Goal: Task Accomplishment & Management: Manage account settings

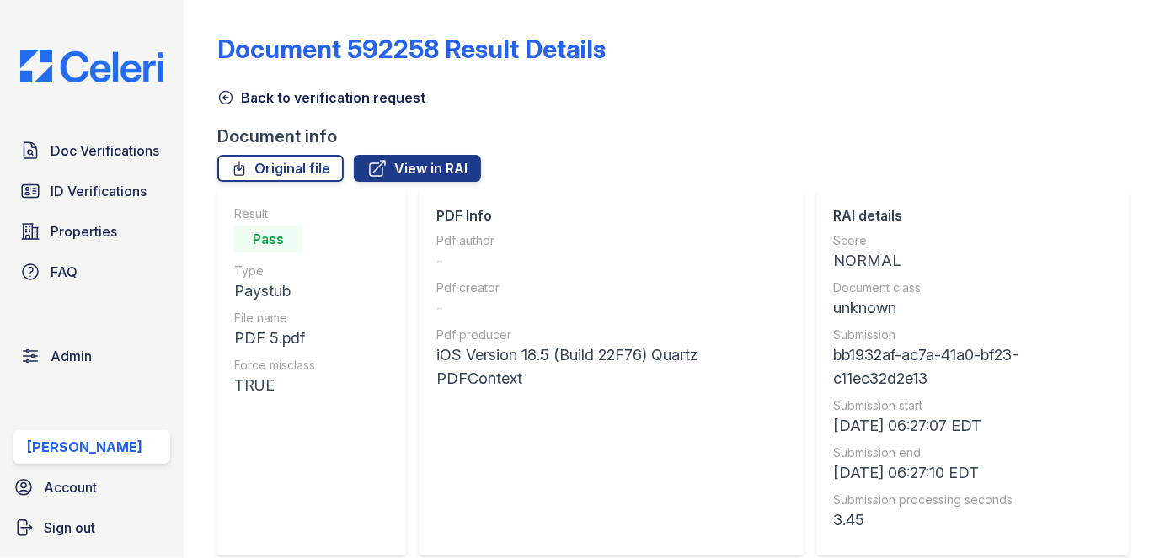
click at [226, 92] on icon at bounding box center [225, 97] width 17 height 17
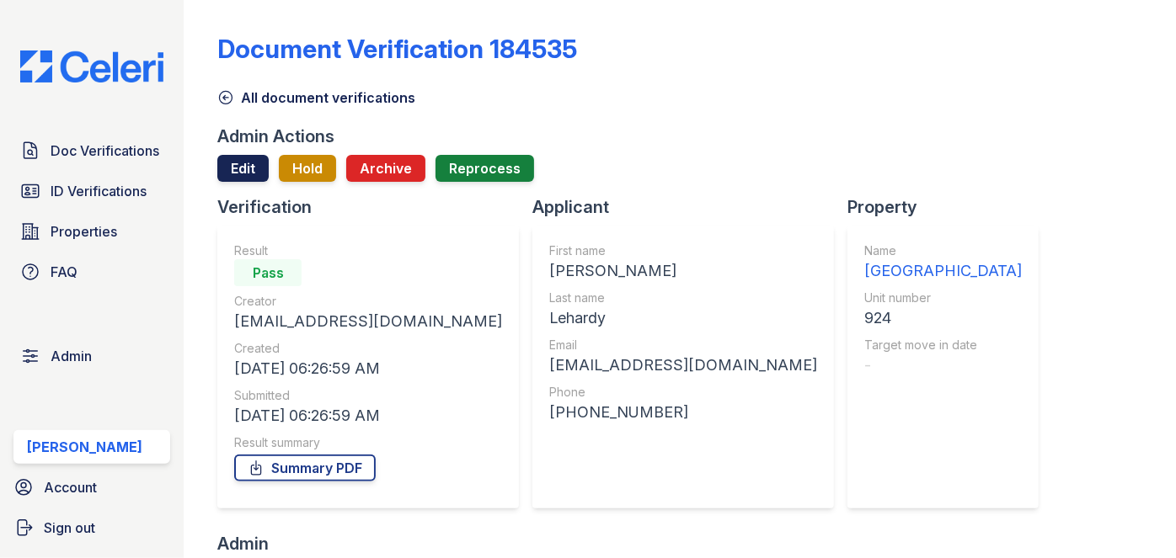
click at [232, 159] on link "Edit" at bounding box center [242, 168] width 51 height 27
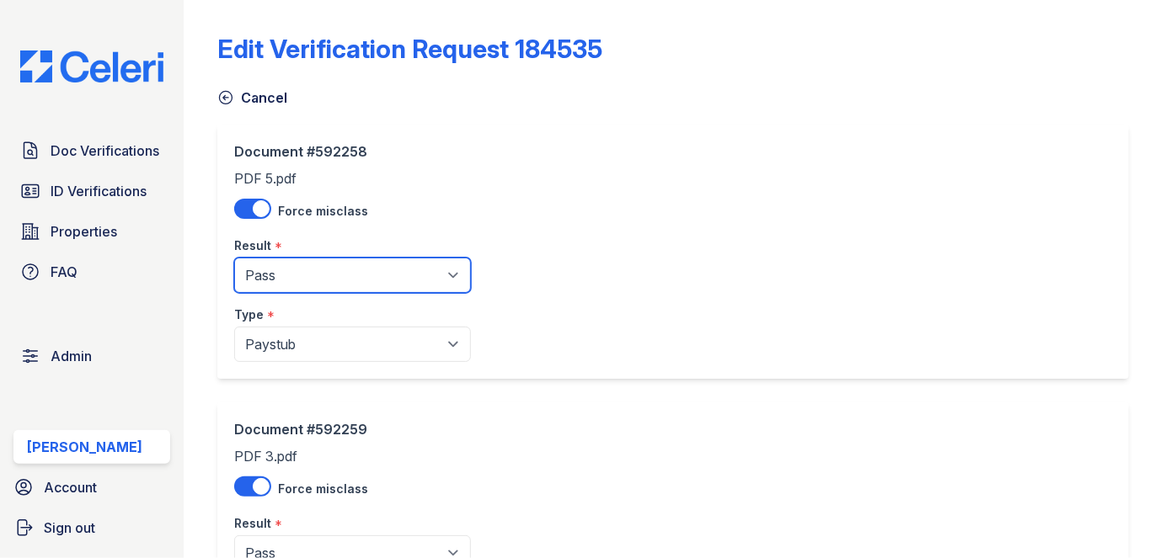
click at [290, 265] on select "Pending Sent Started Processing Pass Fail Caution Error N/A" at bounding box center [352, 275] width 237 height 35
select select "caution"
click at [234, 258] on select "Pending Sent Started Processing Pass Fail Caution Error N/A" at bounding box center [352, 275] width 237 height 35
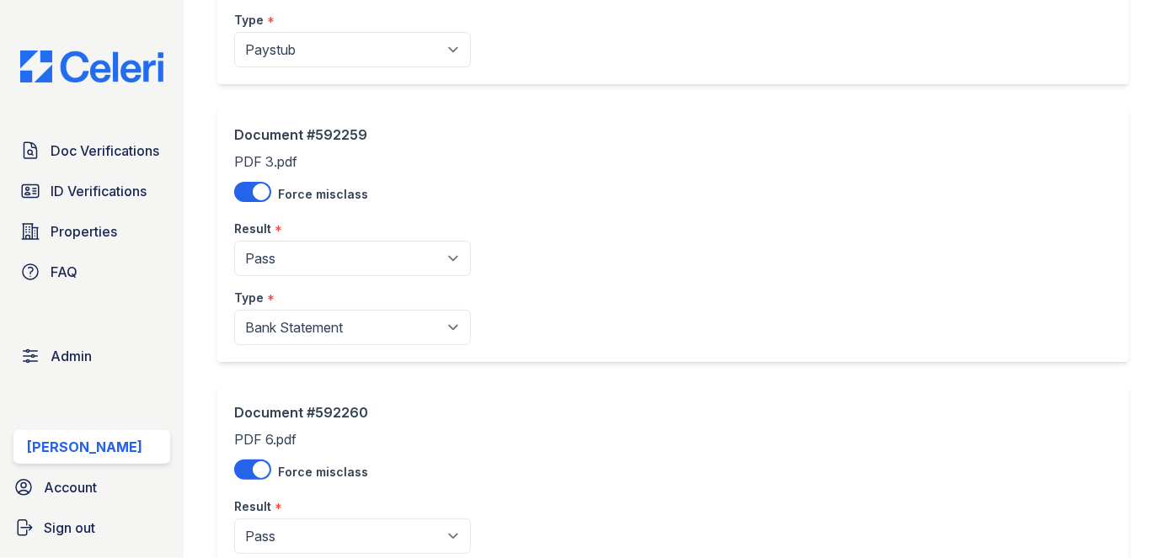
scroll to position [382, 0]
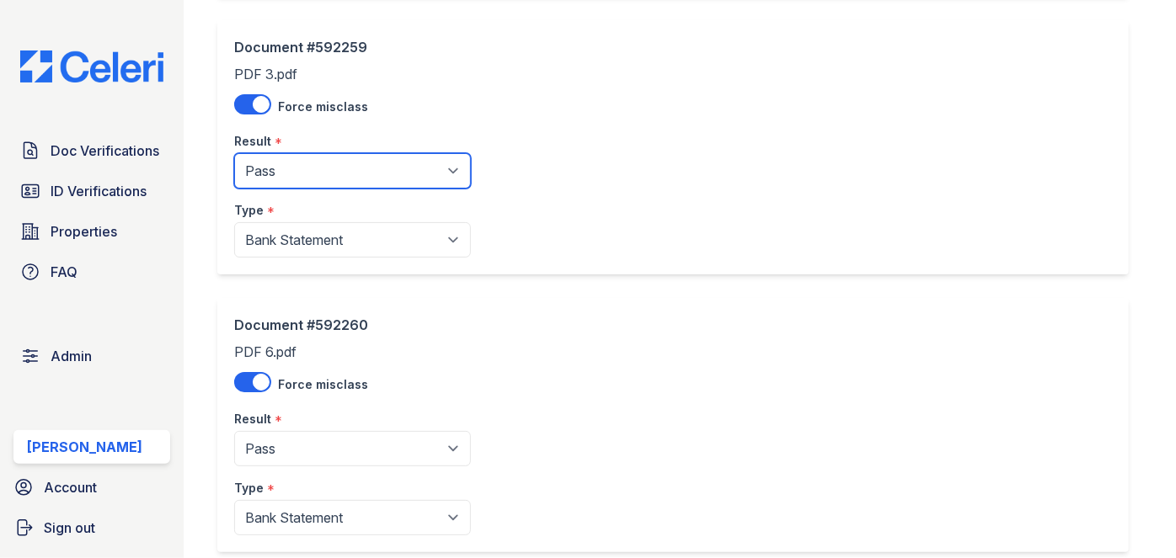
click at [323, 171] on select "Pending Sent Started Processing Pass Fail Caution Error N/A" at bounding box center [352, 170] width 237 height 35
select select "caution"
click at [234, 153] on select "Pending Sent Started Processing Pass Fail Caution Error N/A" at bounding box center [352, 170] width 237 height 35
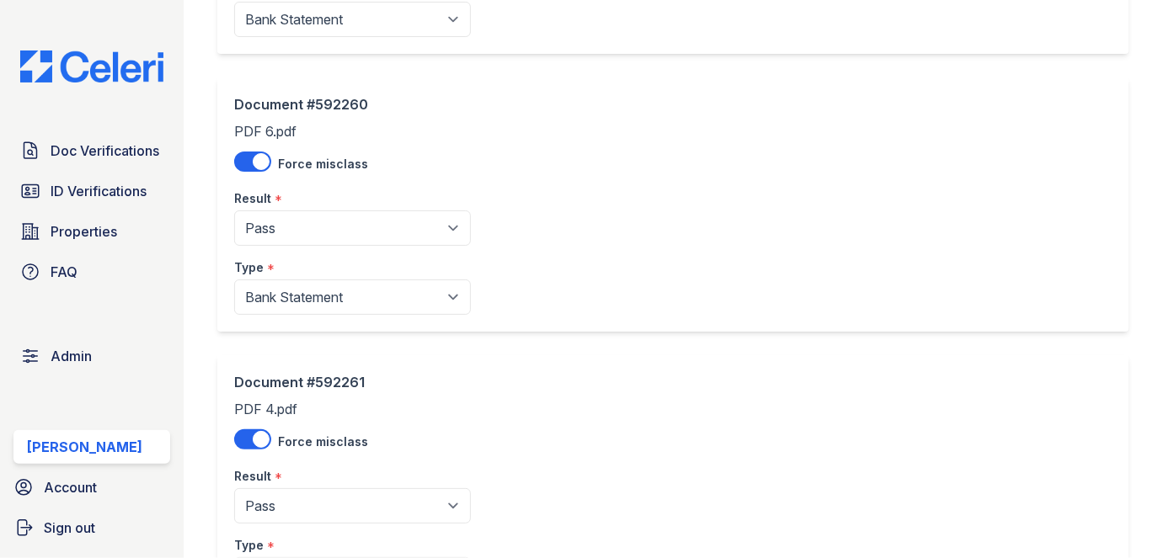
scroll to position [612, 0]
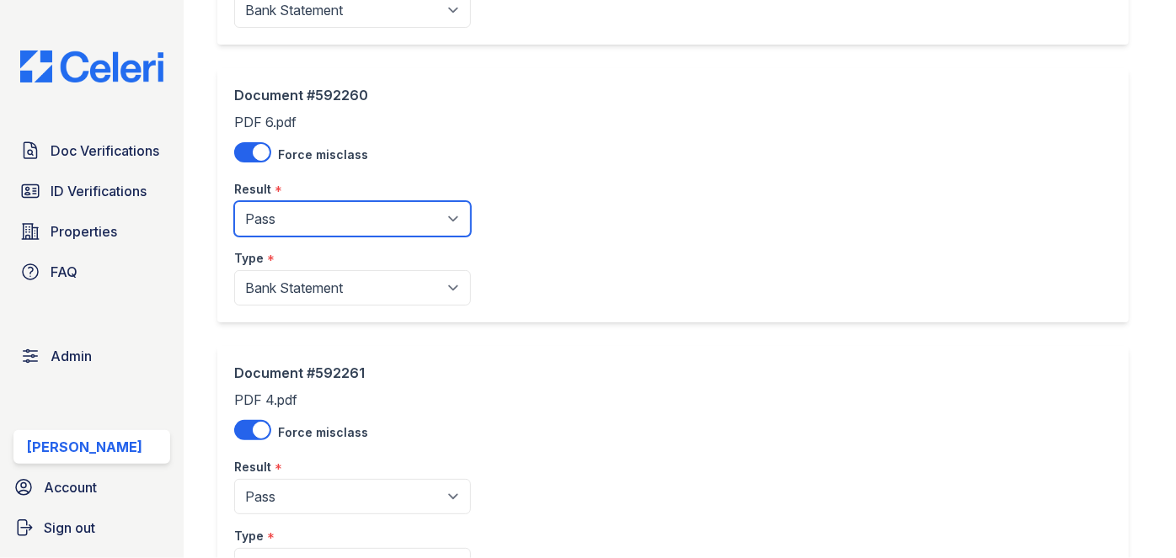
click at [322, 227] on select "Pending Sent Started Processing Pass Fail Caution Error N/A" at bounding box center [352, 218] width 237 height 35
select select "caution"
click at [234, 201] on select "Pending Sent Started Processing Pass Fail Caution Error N/A" at bounding box center [352, 218] width 237 height 35
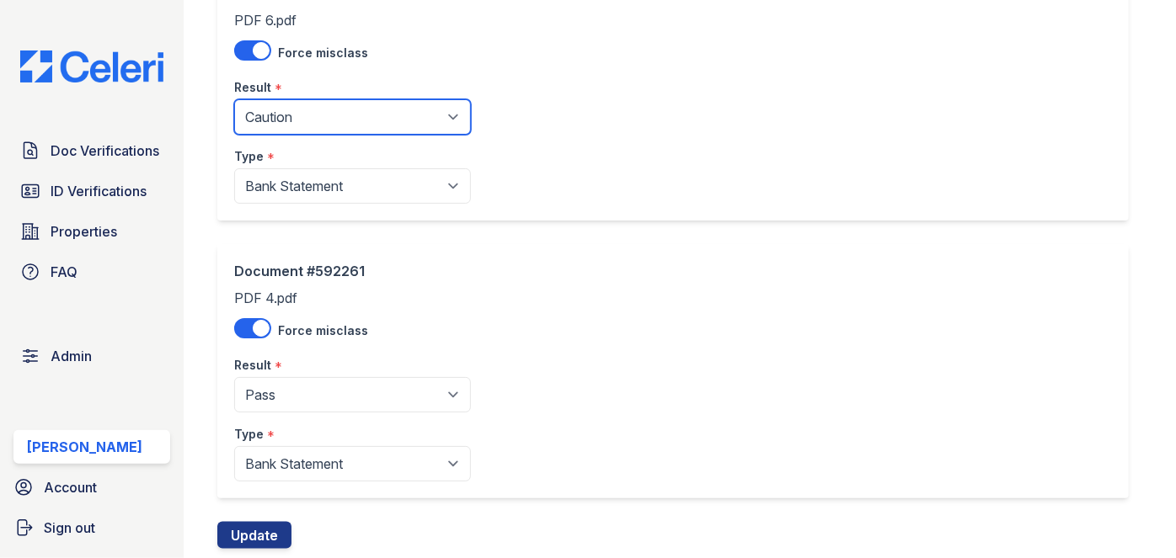
scroll to position [760, 0]
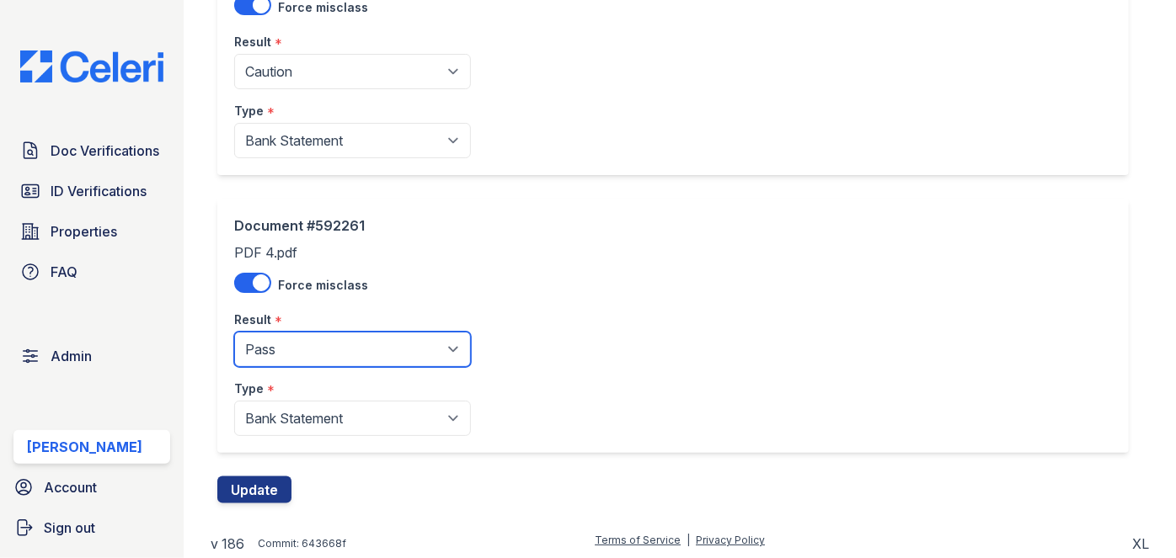
click at [303, 341] on select "Pending Sent Started Processing Pass Fail Caution Error N/A" at bounding box center [352, 349] width 237 height 35
select select "caution"
click at [234, 332] on select "Pending Sent Started Processing Pass Fail Caution Error N/A" at bounding box center [352, 349] width 237 height 35
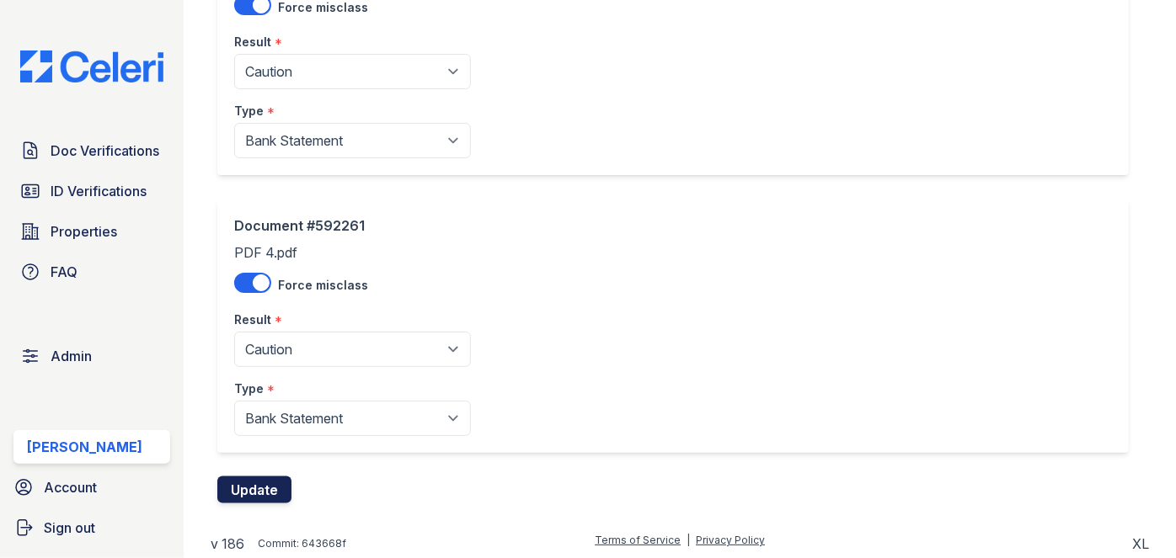
click at [260, 485] on button "Update" at bounding box center [254, 490] width 74 height 27
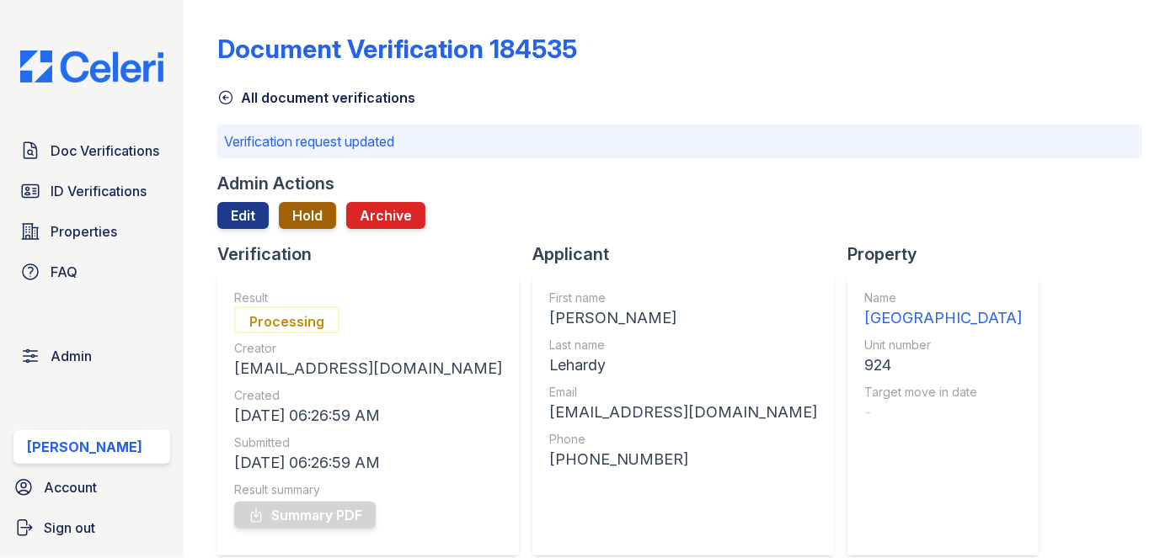
click at [321, 209] on button "Hold" at bounding box center [307, 215] width 57 height 27
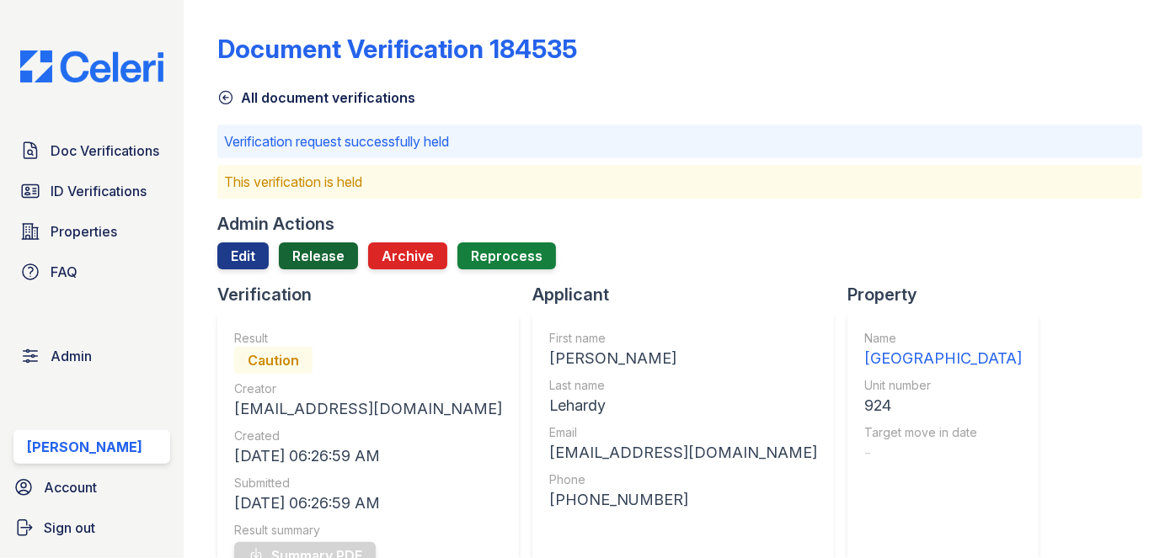
click at [321, 246] on link "Release" at bounding box center [318, 256] width 79 height 27
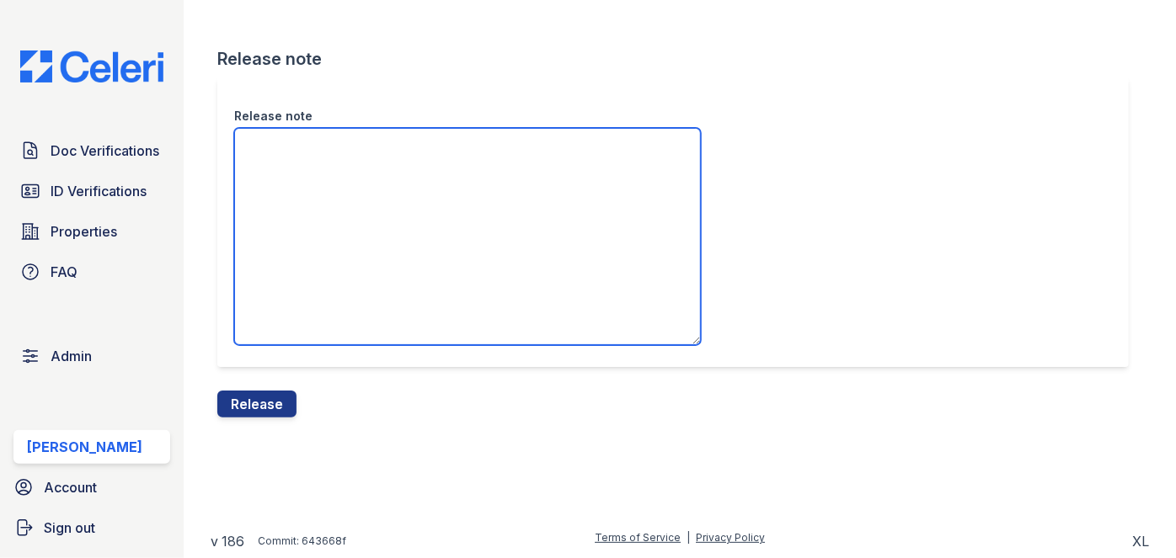
click at [337, 164] on textarea "Release note" at bounding box center [467, 236] width 467 height 217
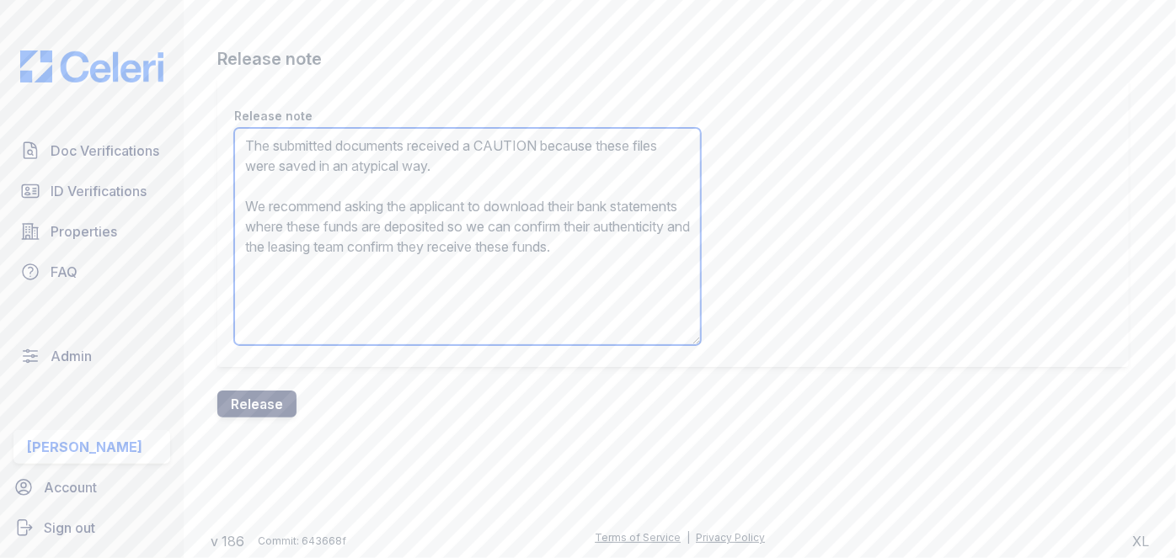
type textarea "The submitted documents received a CAUTION because these files were saved in an…"
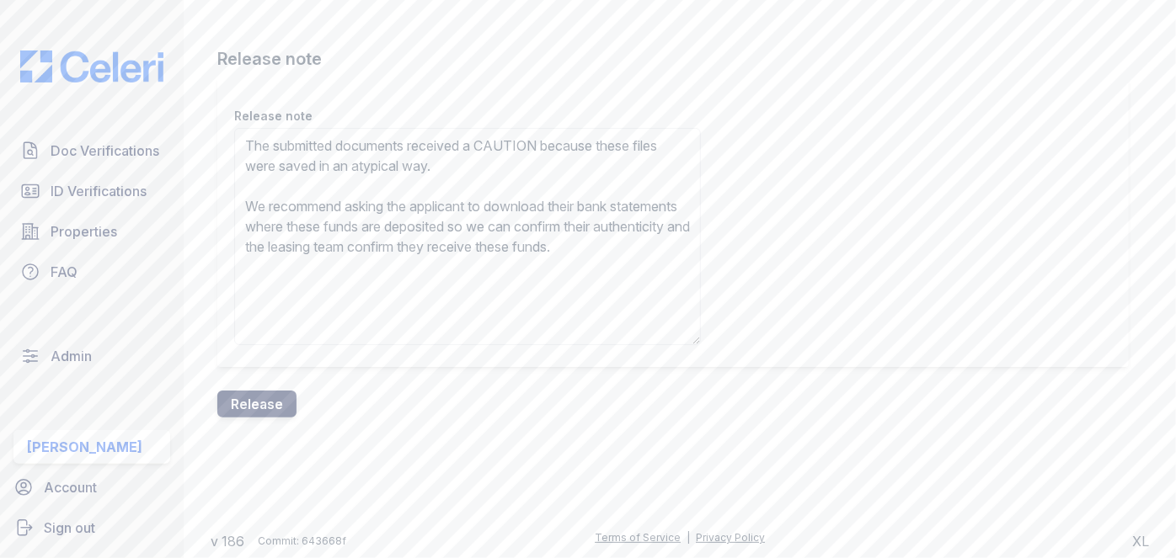
click at [277, 404] on button "Release" at bounding box center [256, 404] width 79 height 27
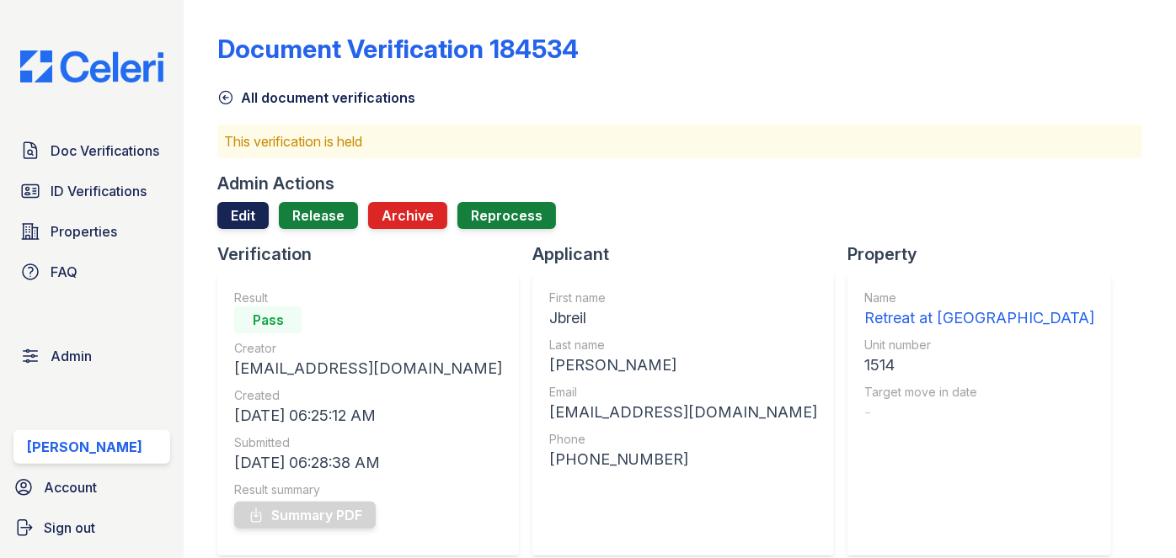
click at [235, 202] on link "Edit" at bounding box center [242, 215] width 51 height 27
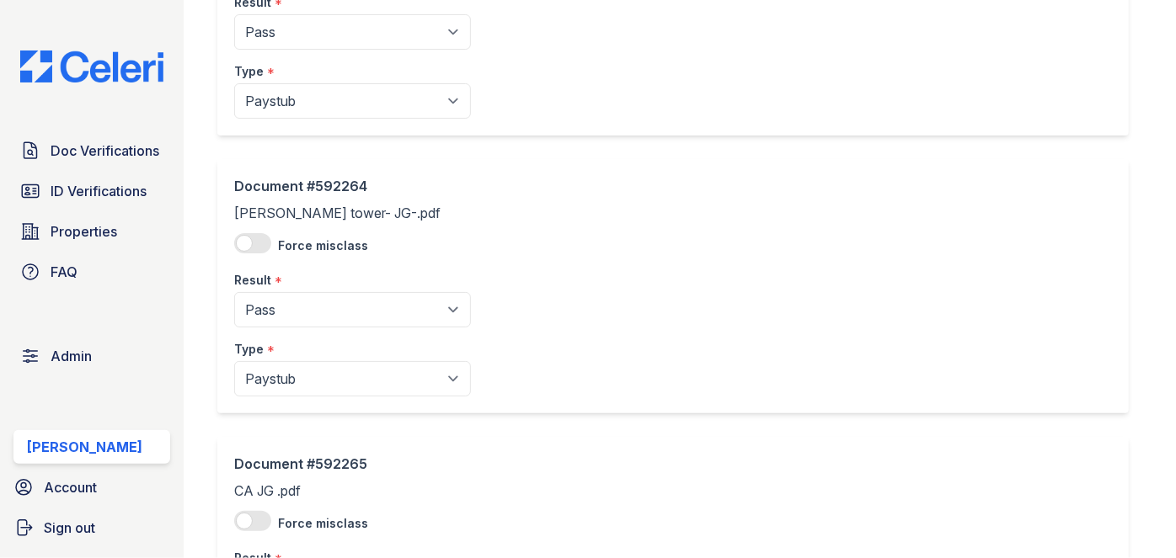
scroll to position [612, 0]
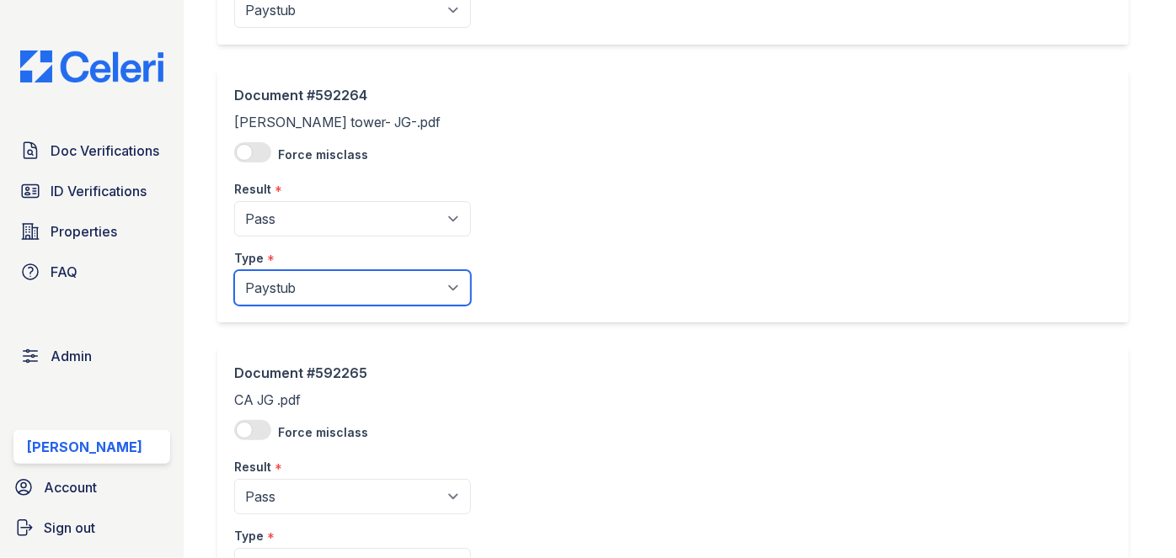
click at [285, 279] on select "Paystub Bank Statement Offer Letter Tax Documents Benefit Award Letter Investme…" at bounding box center [352, 287] width 237 height 35
select select "offer_letter"
click at [234, 270] on select "Paystub Bank Statement Offer Letter Tax Documents Benefit Award Letter Investme…" at bounding box center [352, 287] width 237 height 35
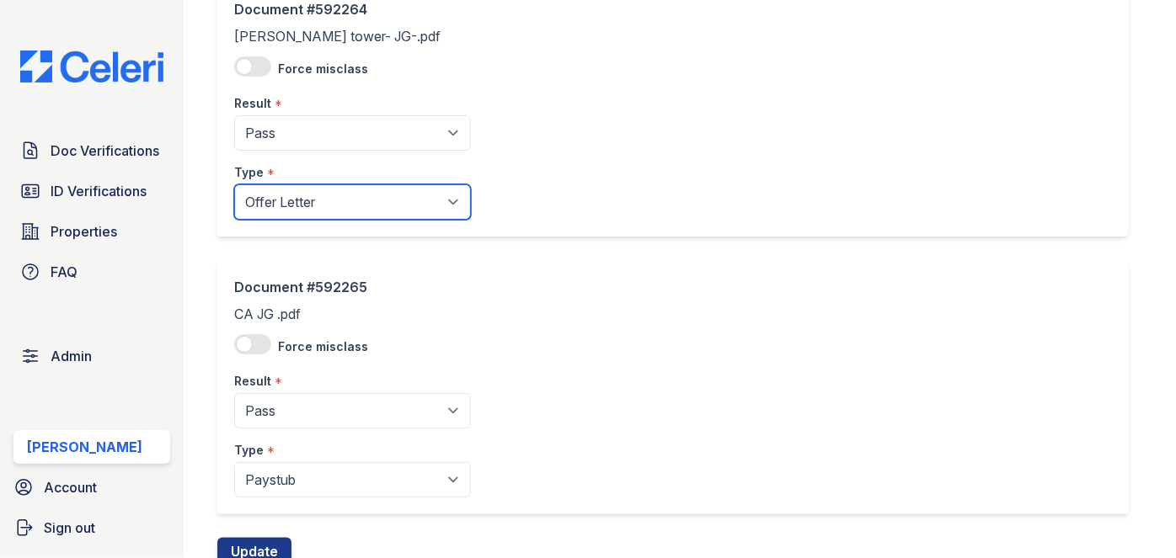
scroll to position [760, 0]
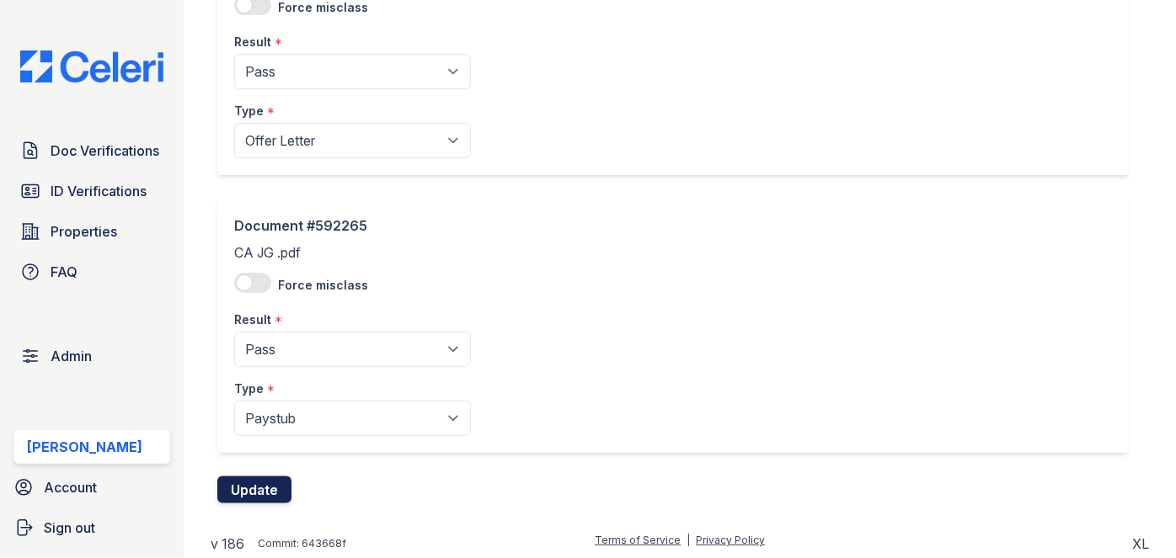
click at [267, 493] on button "Update" at bounding box center [254, 490] width 74 height 27
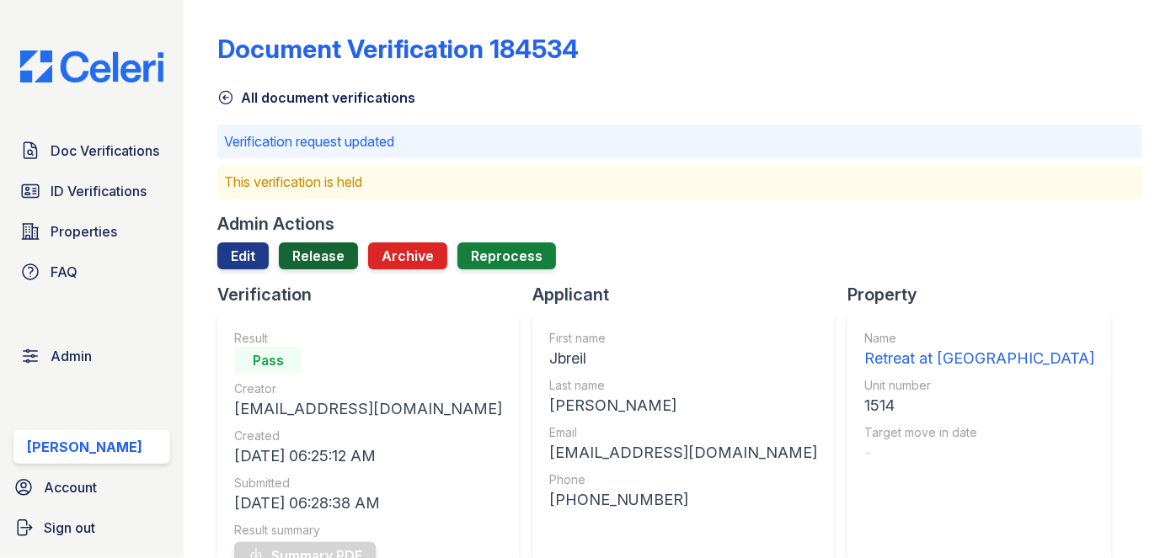
click at [329, 256] on link "Release" at bounding box center [318, 256] width 79 height 27
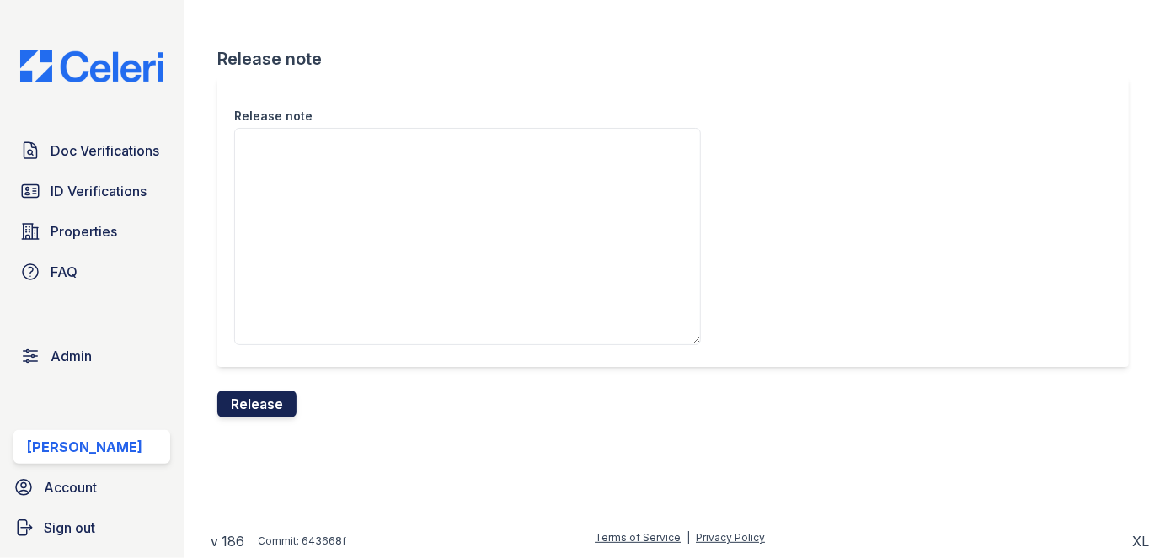
click at [268, 402] on button "Release" at bounding box center [256, 404] width 79 height 27
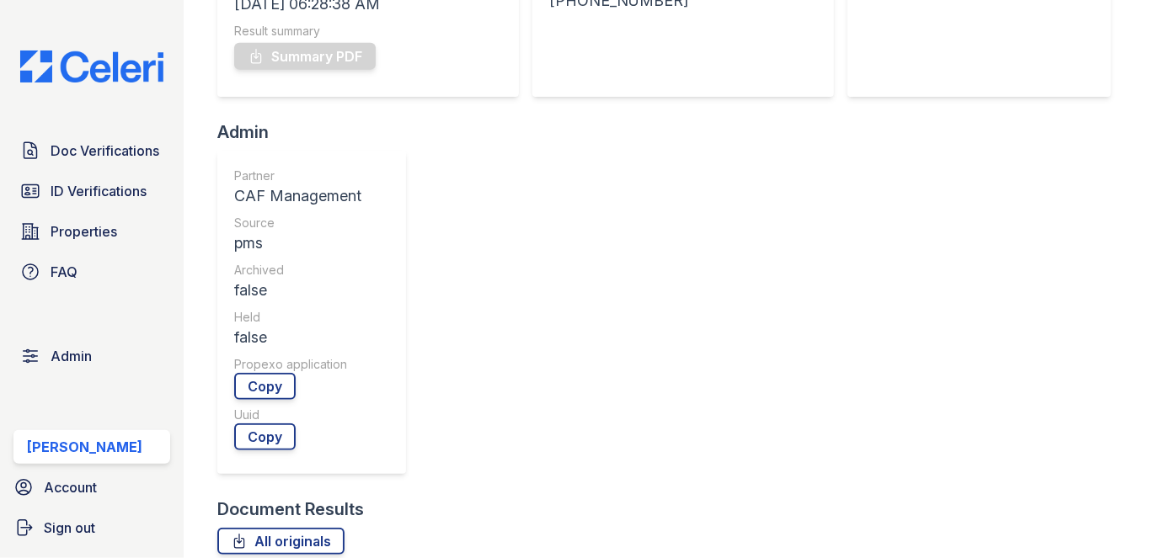
scroll to position [766, 0]
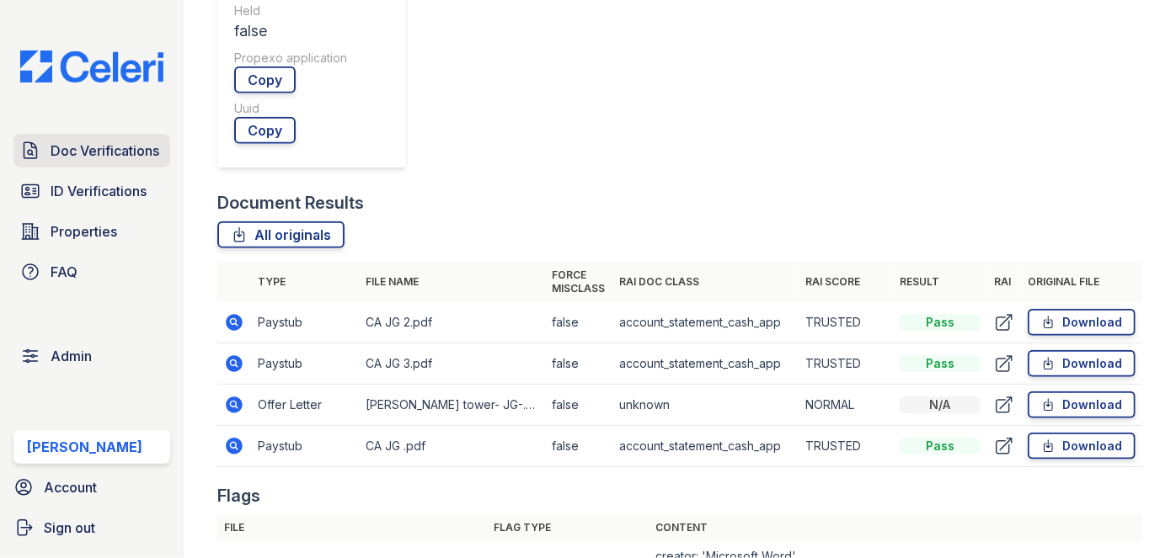
click at [122, 147] on span "Doc Verifications" at bounding box center [105, 151] width 109 height 20
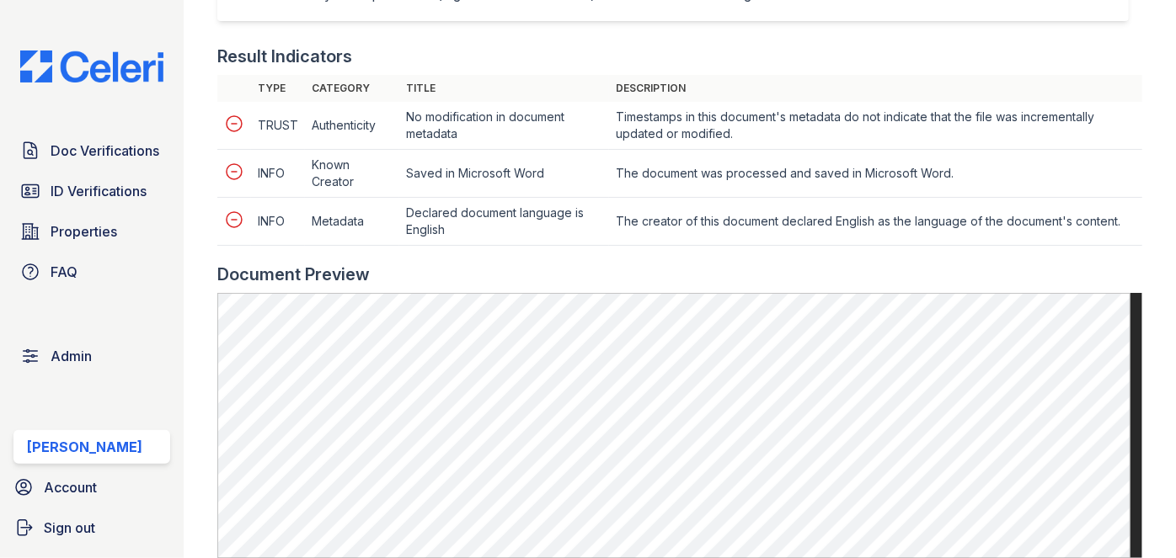
scroll to position [842, 0]
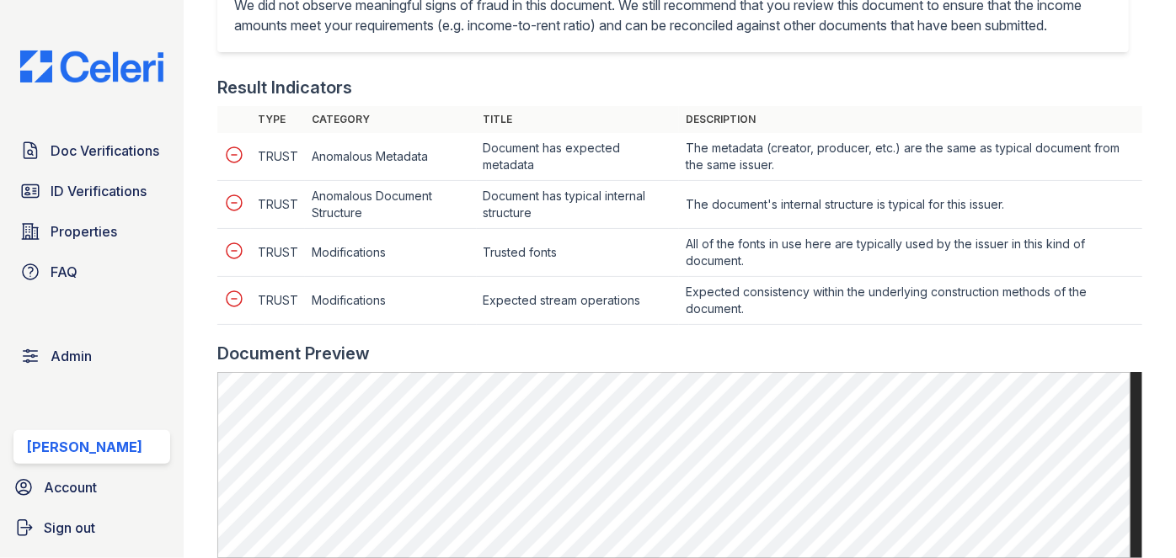
scroll to position [689, 0]
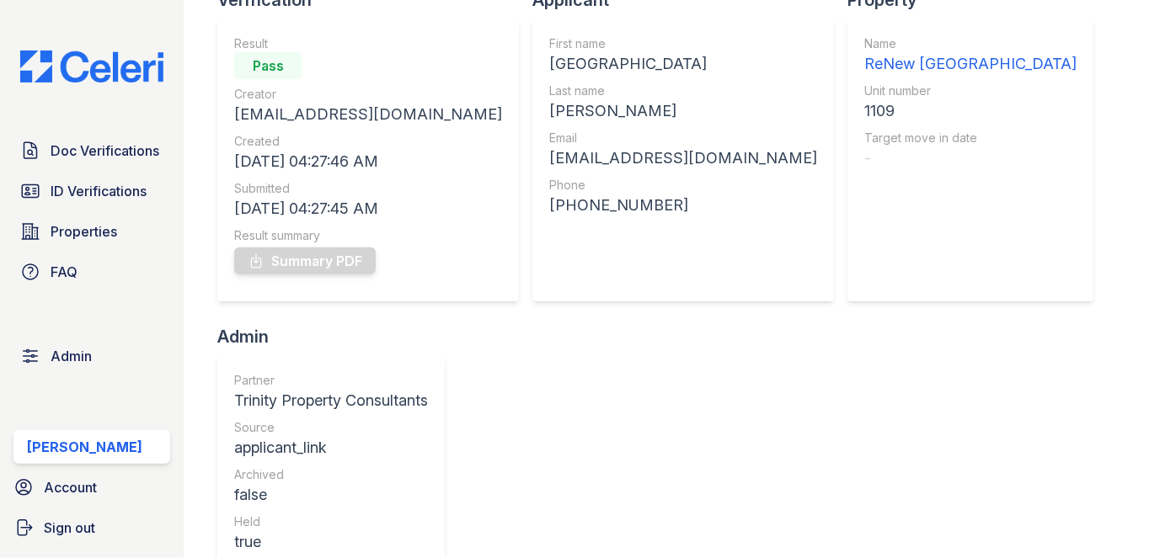
scroll to position [152, 0]
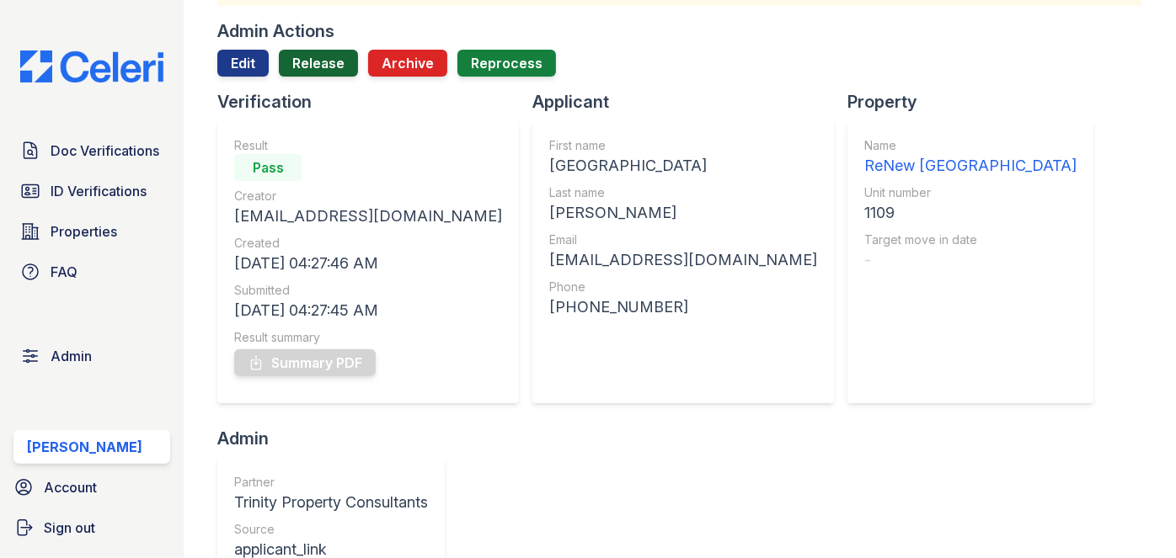
click at [332, 63] on link "Release" at bounding box center [318, 63] width 79 height 27
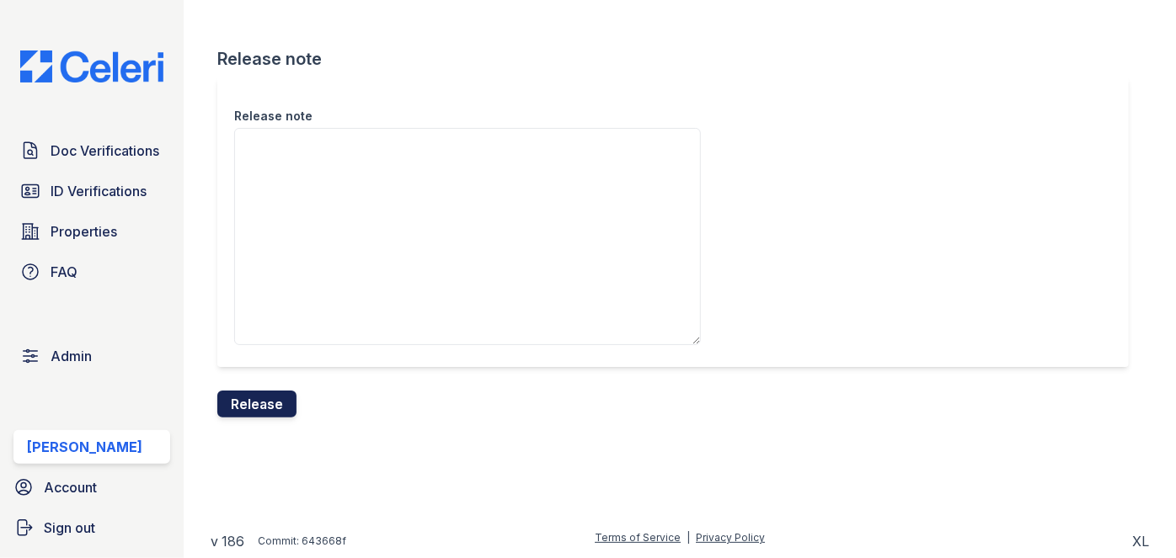
click at [284, 396] on button "Release" at bounding box center [256, 404] width 79 height 27
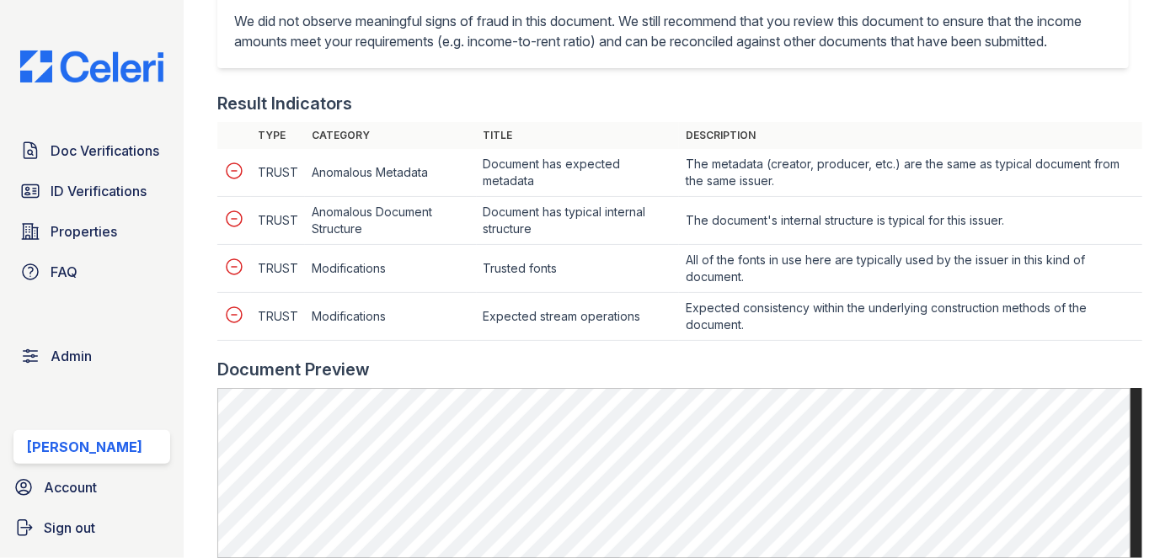
scroll to position [918, 0]
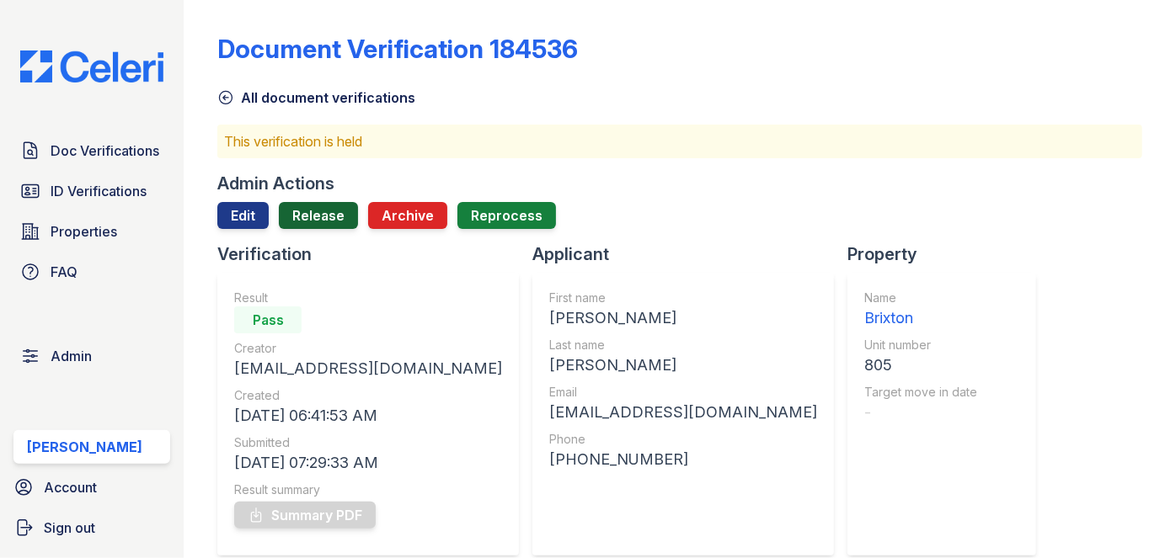
click at [330, 214] on link "Release" at bounding box center [318, 215] width 79 height 27
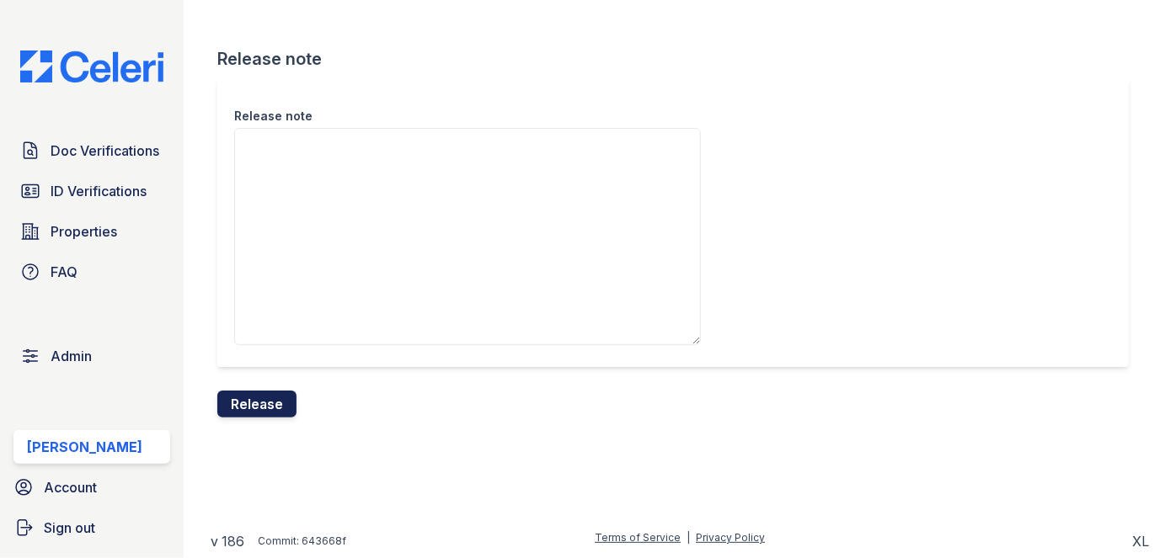
click at [278, 403] on button "Release" at bounding box center [256, 404] width 79 height 27
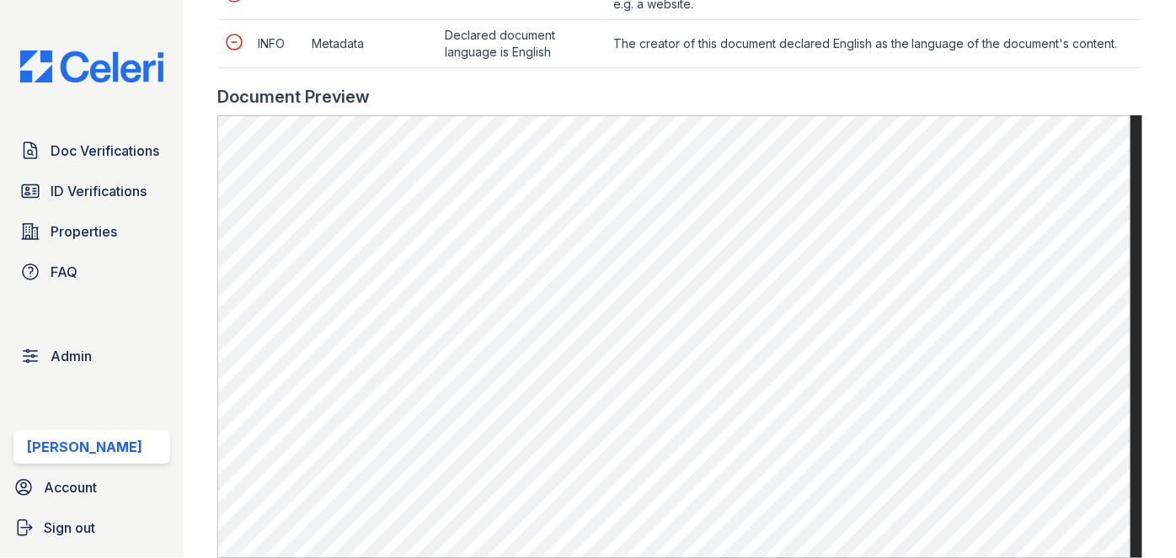
scroll to position [1301, 0]
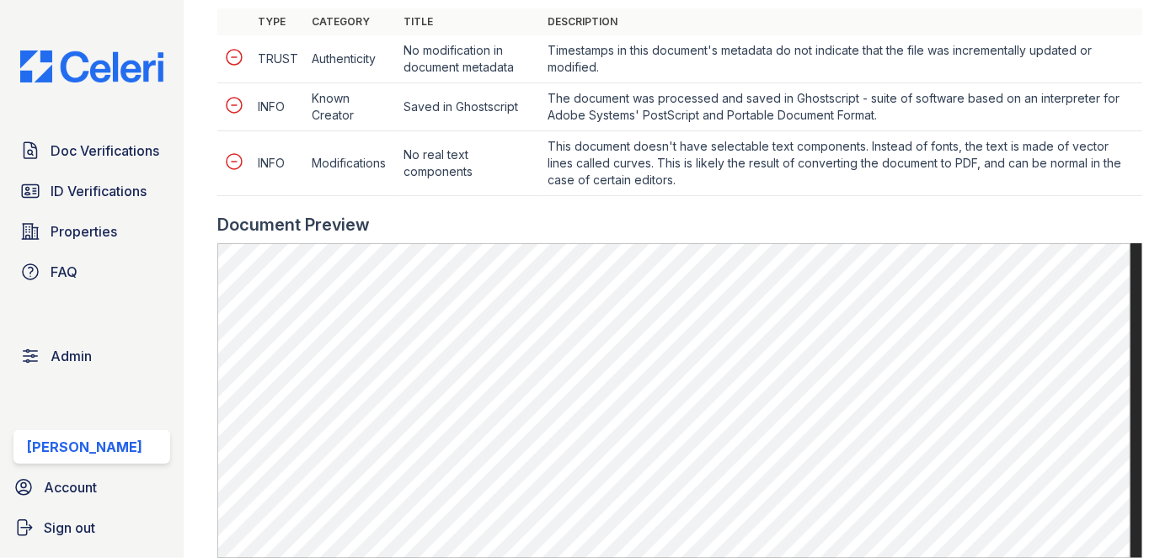
scroll to position [918, 0]
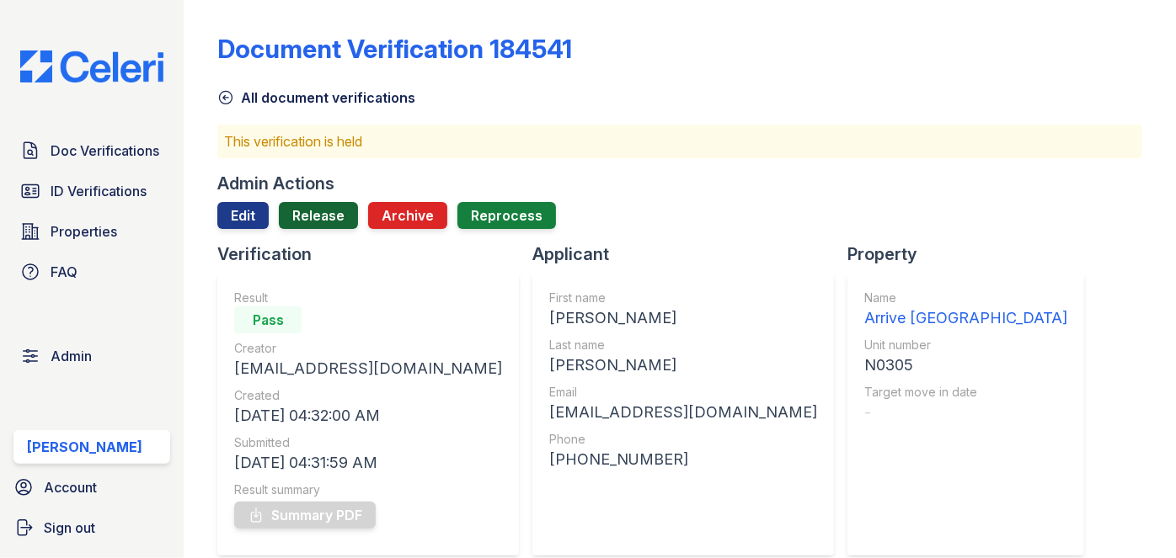
click at [323, 207] on link "Release" at bounding box center [318, 215] width 79 height 27
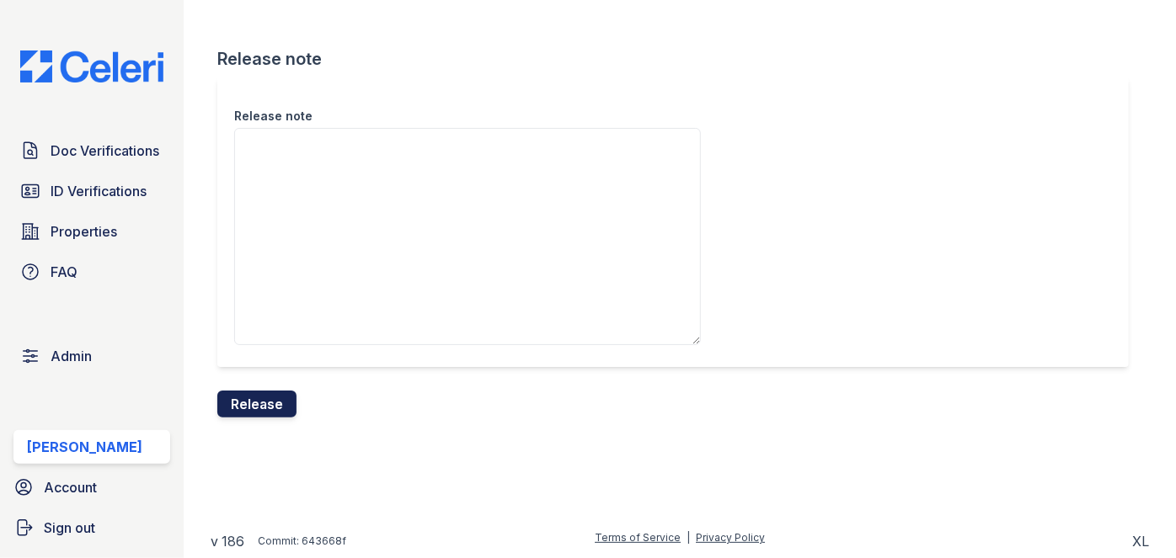
click at [272, 400] on button "Release" at bounding box center [256, 404] width 79 height 27
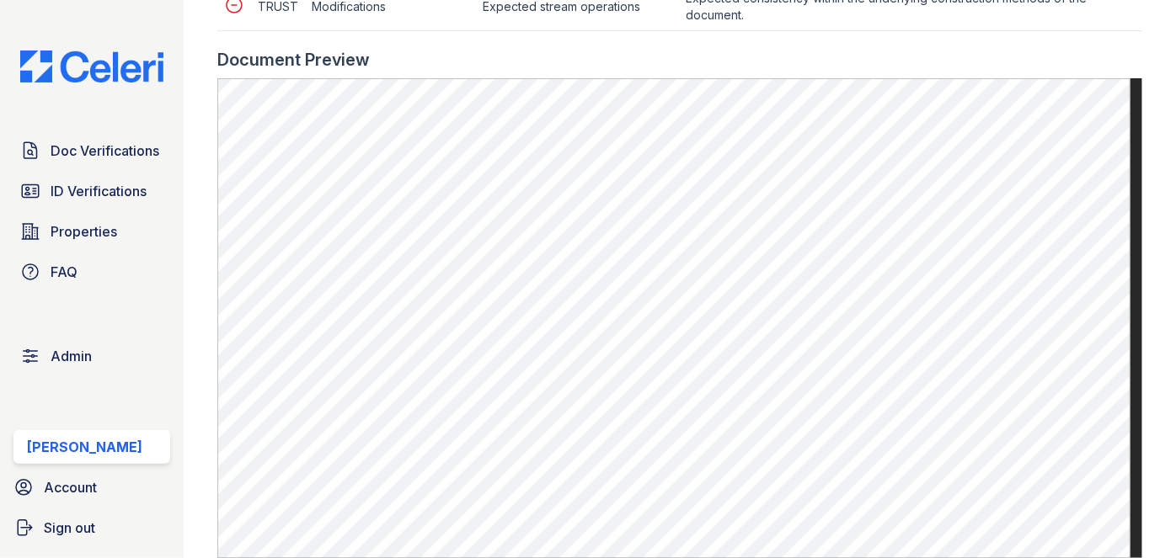
scroll to position [995, 0]
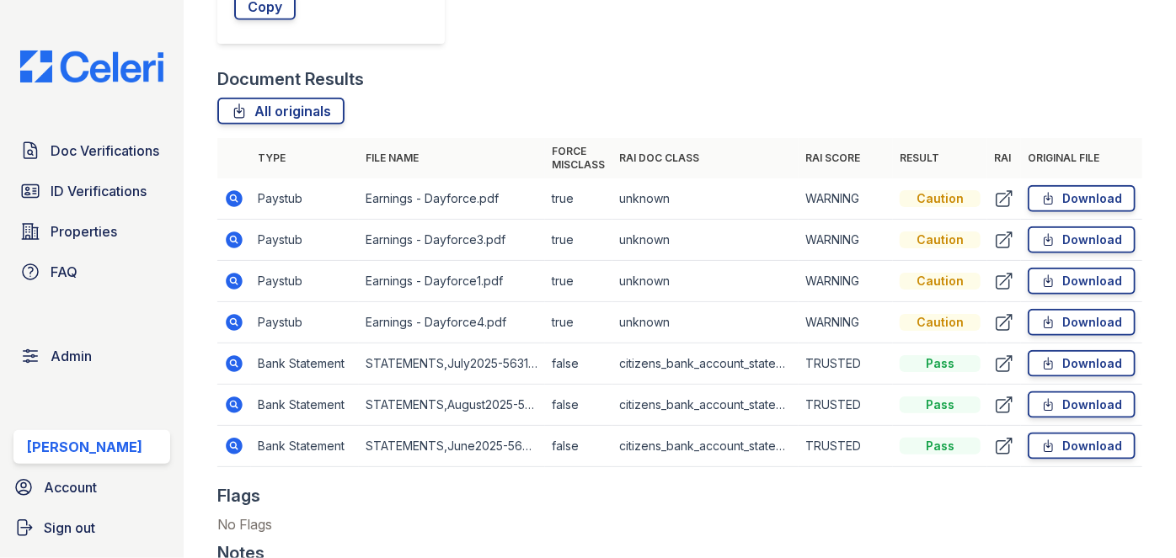
scroll to position [612, 0]
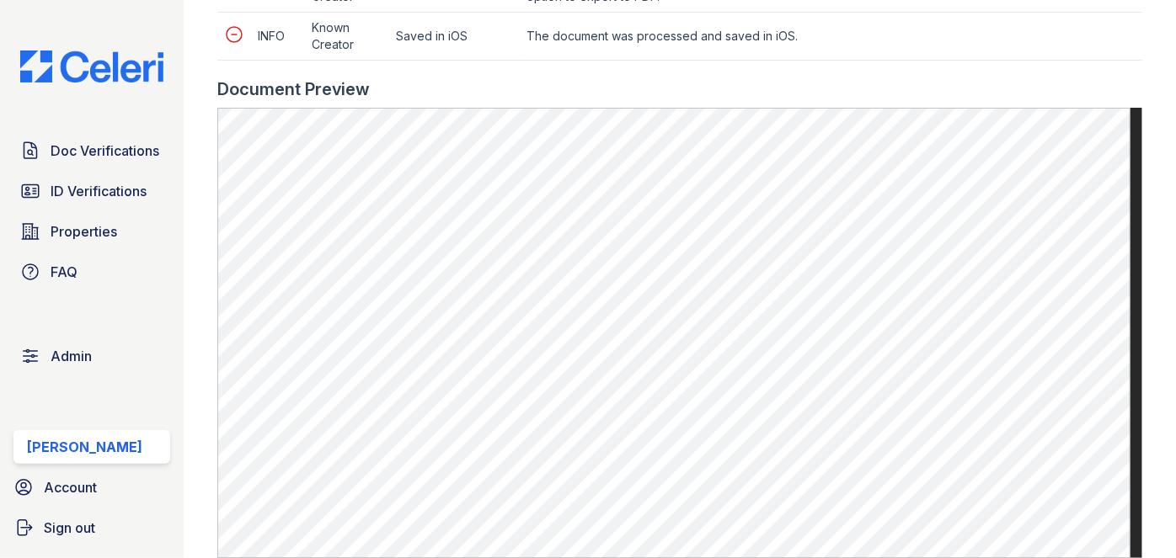
scroll to position [1148, 0]
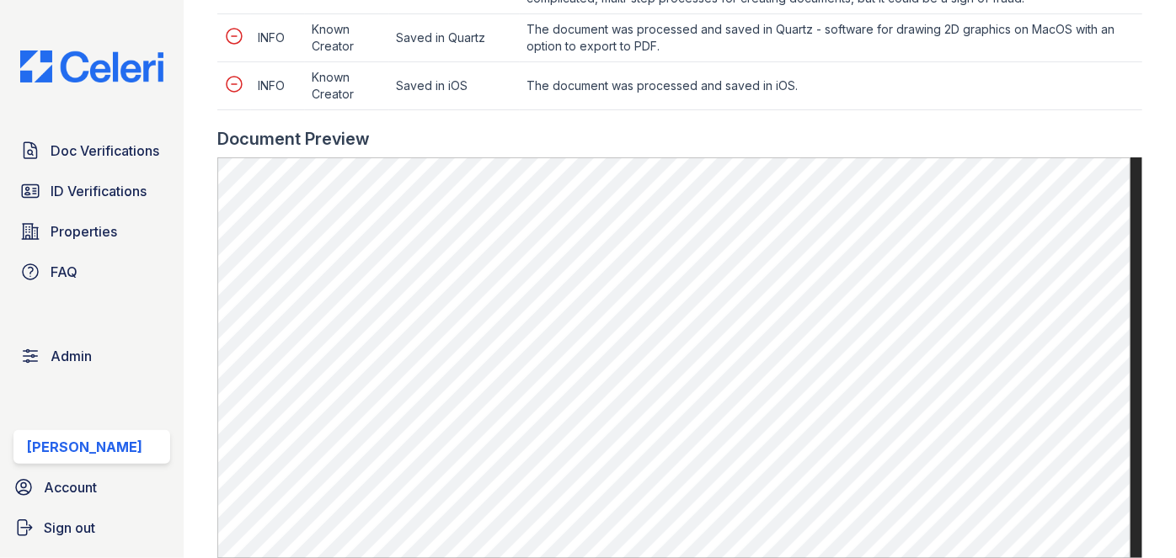
scroll to position [995, 0]
